Goal: Transaction & Acquisition: Book appointment/travel/reservation

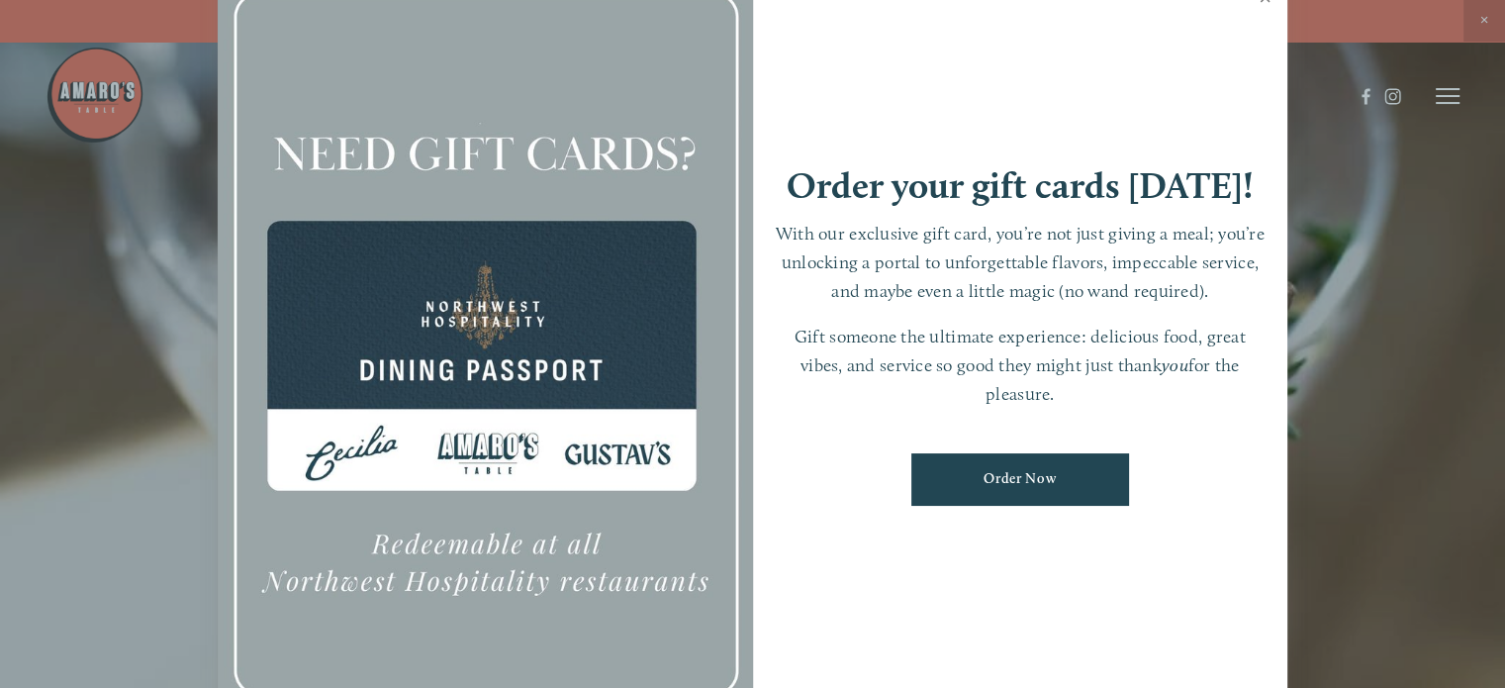
click at [1266, 3] on link "Close" at bounding box center [1265, -1] width 39 height 55
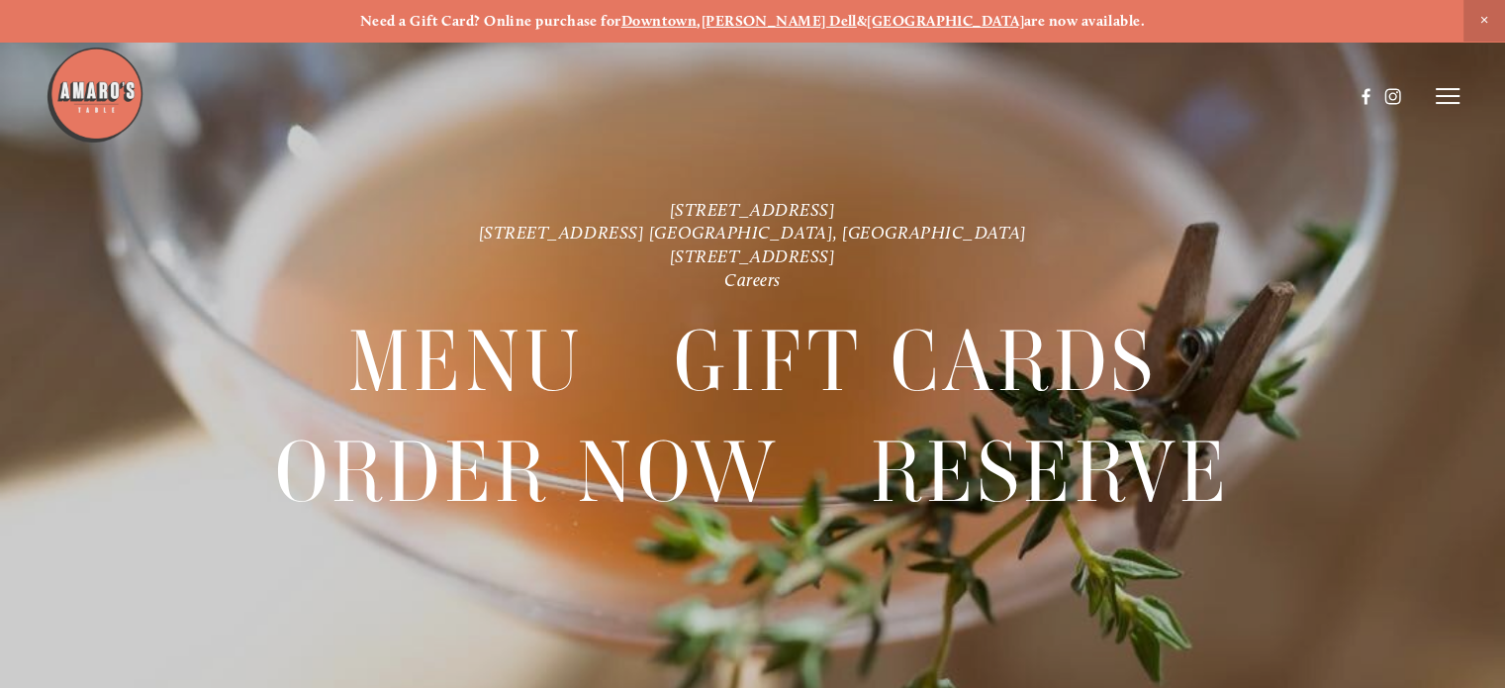
click at [908, 19] on strong "[GEOGRAPHIC_DATA]" at bounding box center [945, 21] width 157 height 18
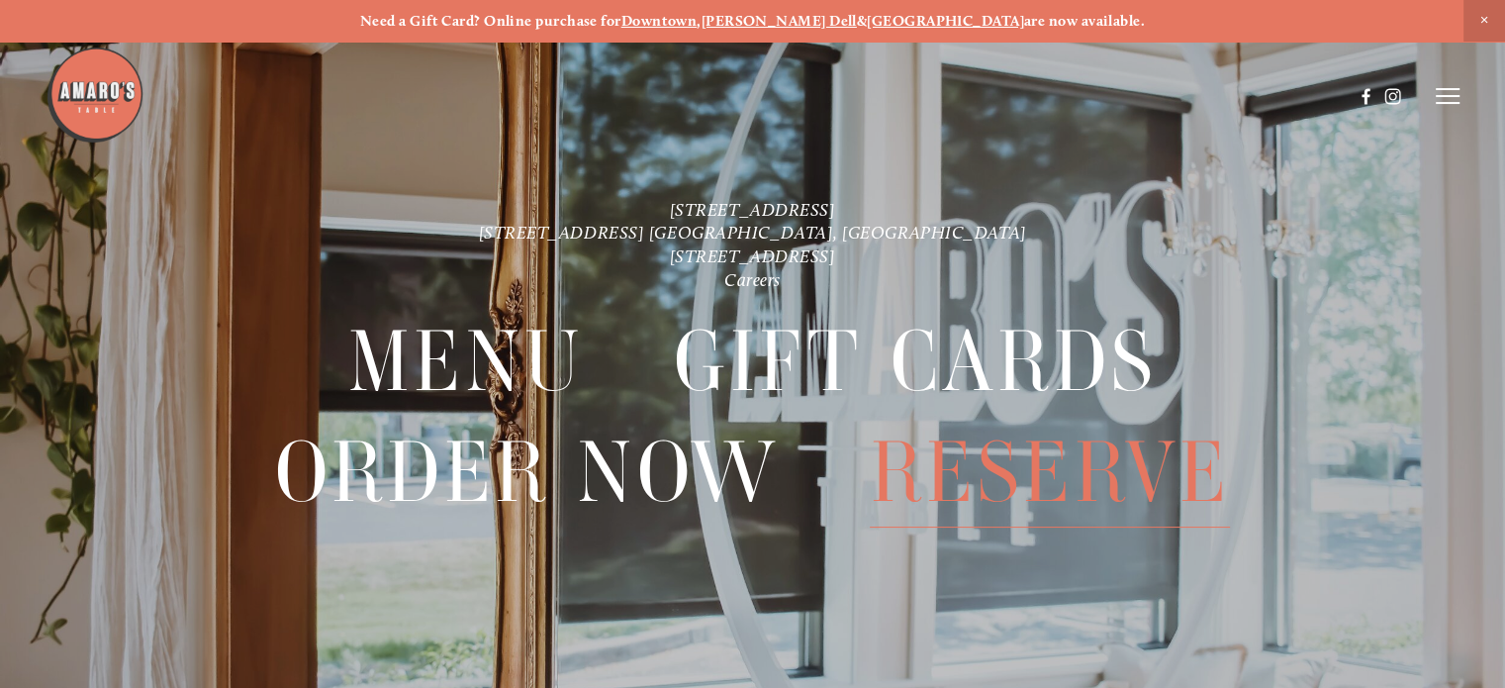
click at [1065, 468] on span "Reserve" at bounding box center [1050, 473] width 360 height 110
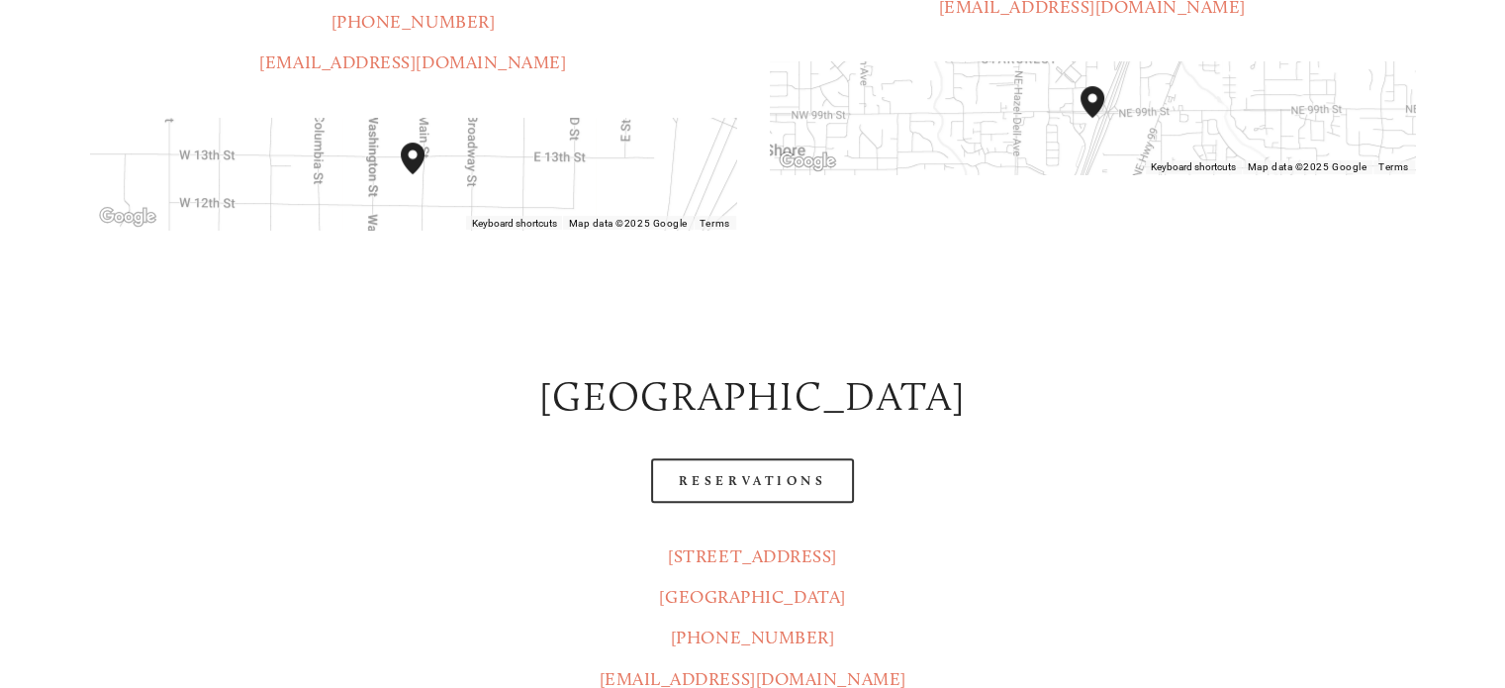
scroll to position [891, 0]
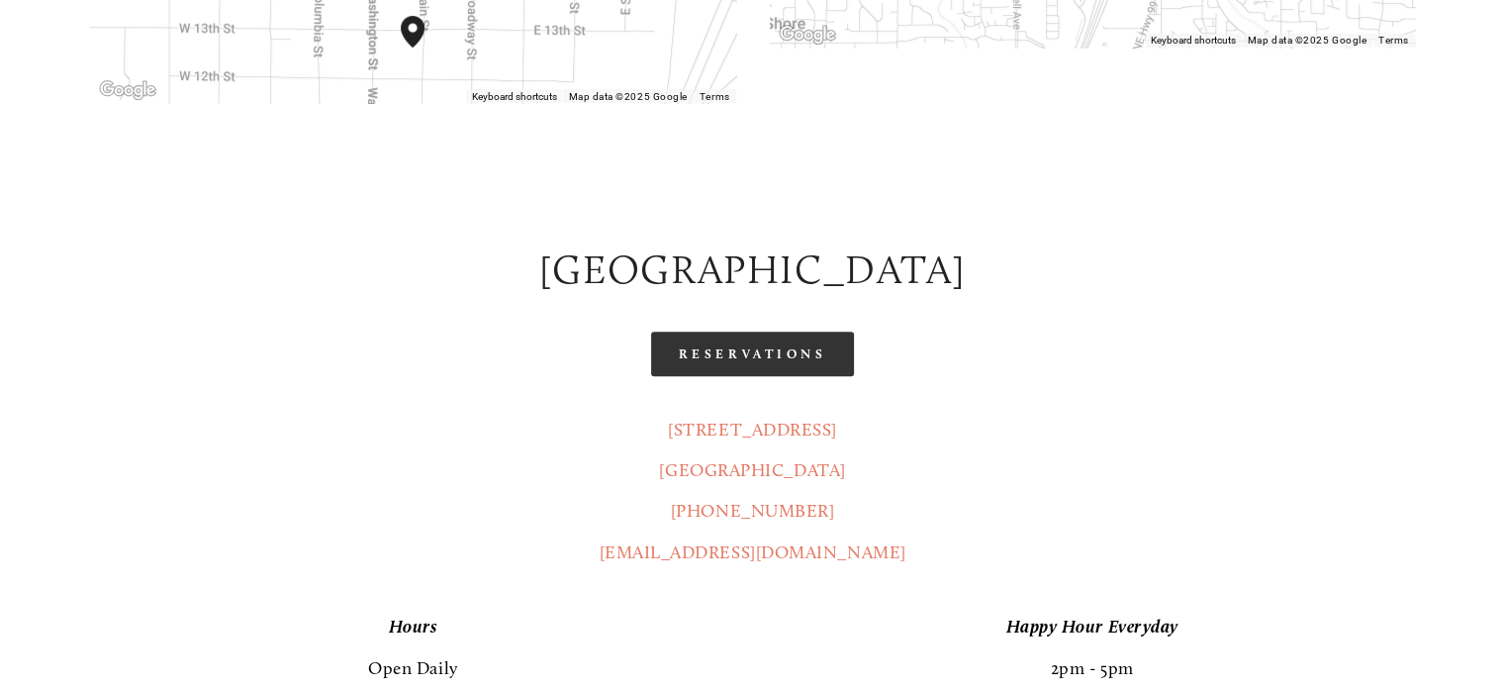
click at [771, 331] on link "Reservations" at bounding box center [753, 353] width 204 height 45
